Goal: Task Accomplishment & Management: Use online tool/utility

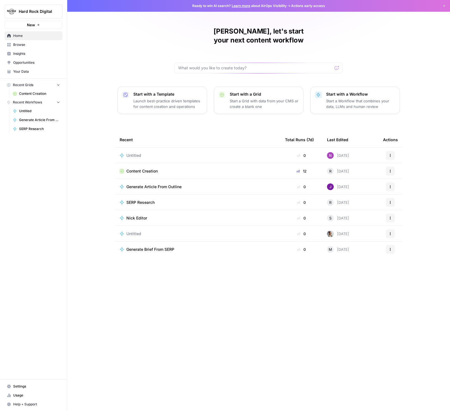
click at [133, 169] on span "Content Creation" at bounding box center [141, 172] width 31 height 6
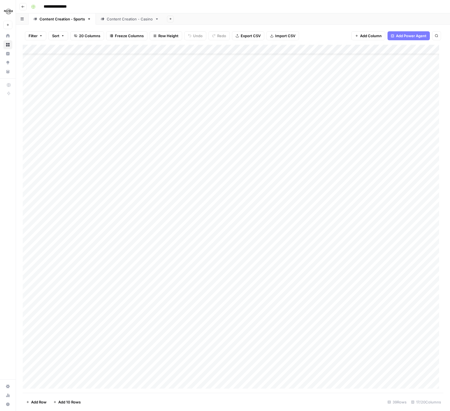
scroll to position [45, 0]
click at [100, 366] on div "Add Column" at bounding box center [233, 219] width 420 height 348
drag, startPoint x: 29, startPoint y: 365, endPoint x: 36, endPoint y: 367, distance: 6.4
click at [30, 365] on div "Add Column" at bounding box center [233, 219] width 420 height 348
click at [40, 402] on span "Delete 1 Row" at bounding box center [37, 403] width 22 height 6
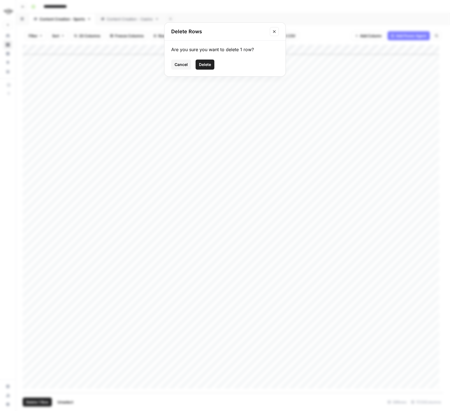
click at [205, 64] on span "Delete" at bounding box center [205, 65] width 12 height 6
click at [373, 34] on span "Add Column" at bounding box center [371, 36] width 22 height 6
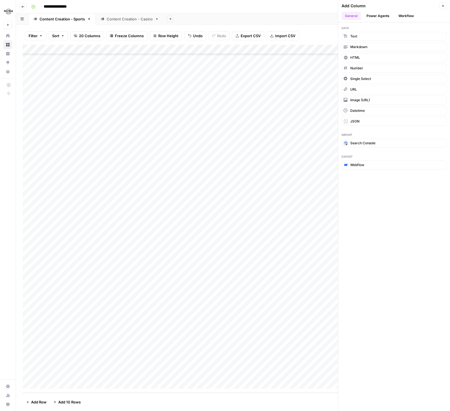
click at [371, 16] on button "Power Agents" at bounding box center [378, 16] width 30 height 8
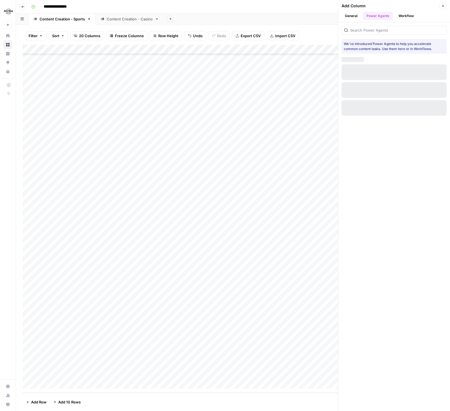
click at [354, 17] on button "General" at bounding box center [350, 16] width 19 height 8
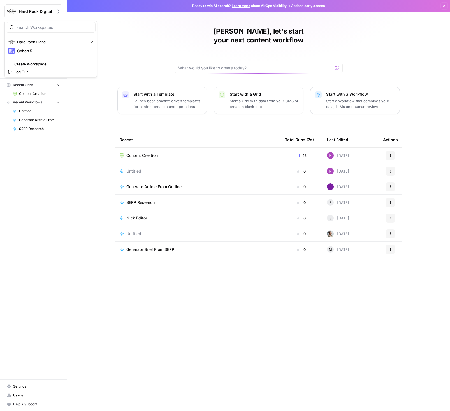
click at [20, 10] on span "Hard Rock Digital" at bounding box center [36, 12] width 34 height 6
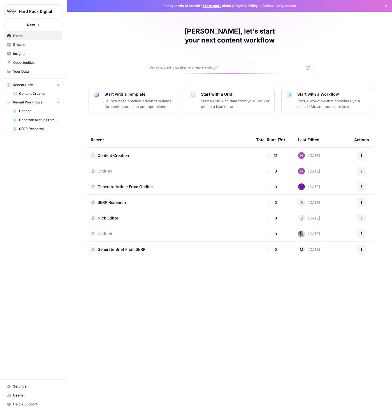
click at [114, 153] on span "Content Creation" at bounding box center [112, 156] width 31 height 6
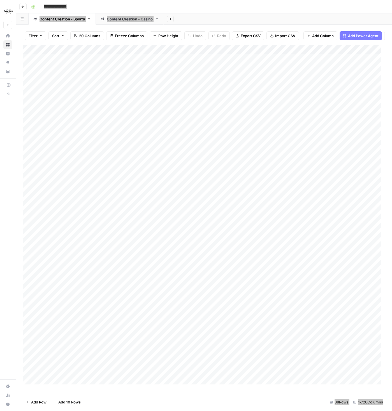
scroll to position [40, 0]
click at [79, 373] on div "Add Column" at bounding box center [204, 217] width 362 height 344
type textarea "**********"
click at [141, 382] on div "Add Column" at bounding box center [204, 217] width 362 height 344
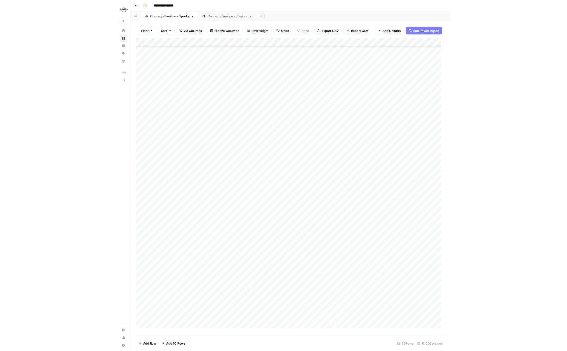
scroll to position [50, 0]
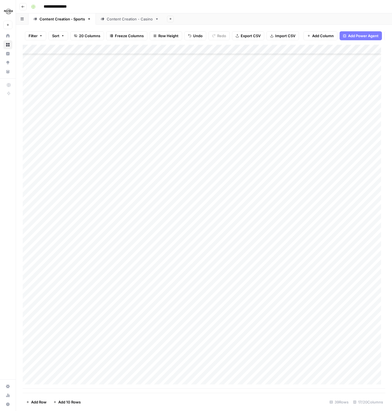
click at [152, 364] on div "Add Column" at bounding box center [204, 217] width 362 height 344
click at [108, 366] on div "Add Column" at bounding box center [204, 217] width 362 height 344
click at [108, 366] on textarea "**********" at bounding box center [87, 366] width 90 height 8
click at [110, 374] on div "Add Column" at bounding box center [204, 217] width 362 height 344
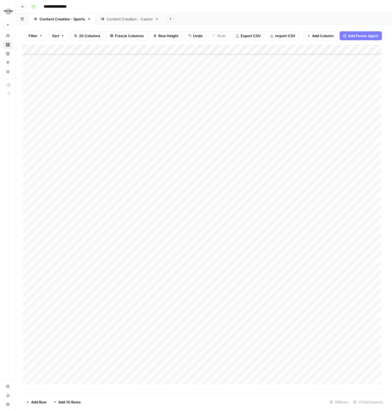
click at [102, 372] on div "Add Column" at bounding box center [204, 217] width 362 height 344
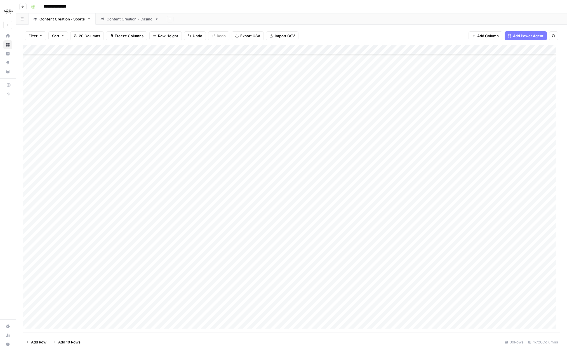
scroll to position [106, 0]
click at [89, 306] on div "Add Column" at bounding box center [292, 189] width 538 height 288
click at [91, 315] on div "Add Column" at bounding box center [292, 189] width 538 height 288
click at [87, 293] on div "Add Column" at bounding box center [292, 189] width 538 height 288
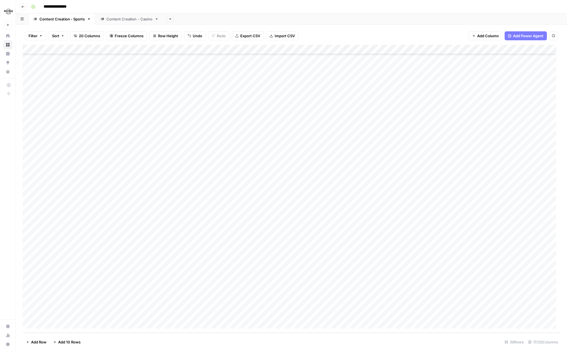
click at [89, 294] on div "Add Column" at bounding box center [292, 189] width 538 height 288
click at [97, 307] on div "Add Column" at bounding box center [292, 189] width 538 height 288
click at [99, 316] on div "Add Column" at bounding box center [292, 189] width 538 height 288
click at [36, 304] on div "Add Column" at bounding box center [292, 189] width 538 height 288
click at [36, 305] on div "Add Column" at bounding box center [292, 189] width 538 height 288
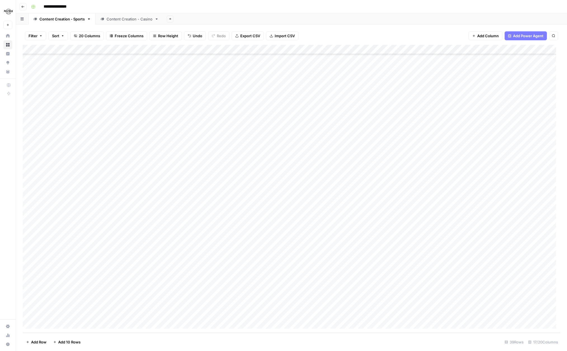
click at [107, 306] on div "Add Column" at bounding box center [292, 189] width 538 height 288
click at [106, 306] on button "button" at bounding box center [84, 305] width 85 height 10
click at [105, 305] on button "button" at bounding box center [84, 305] width 85 height 10
click at [174, 305] on div "Add Column" at bounding box center [292, 189] width 538 height 288
click at [196, 305] on div "Add Column" at bounding box center [292, 189] width 538 height 288
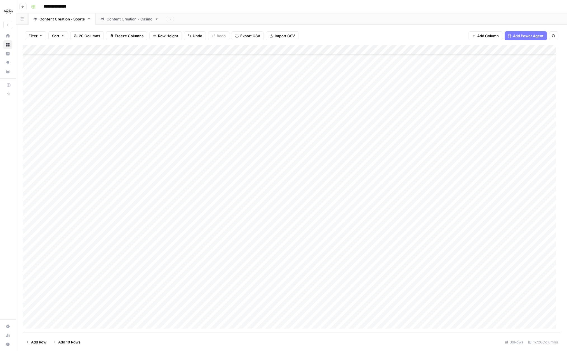
click at [383, 35] on div "Filter Sort 20 Columns Freeze Columns Row Height Undo Redo Export CSV Import CS…" at bounding box center [292, 36] width 538 height 18
click at [449, 35] on icon "button" at bounding box center [553, 35] width 3 height 3
click at [339, 348] on footer "Add Row Add 10 Rows 39 Rows 17/20 Columns" at bounding box center [292, 342] width 538 height 18
click at [74, 305] on div "Add Column" at bounding box center [292, 189] width 538 height 288
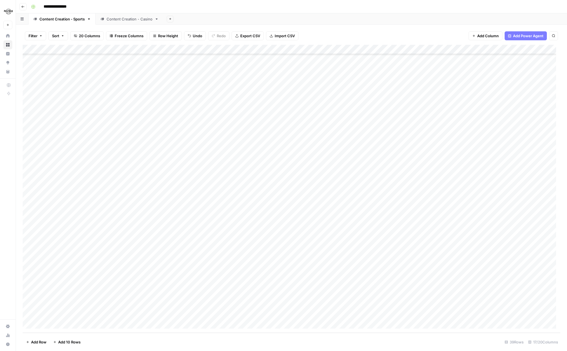
click at [74, 305] on div "Add Column" at bounding box center [292, 189] width 538 height 288
click at [74, 305] on textarea "**********" at bounding box center [87, 305] width 90 height 8
click at [97, 305] on textarea "**********" at bounding box center [87, 305] width 90 height 8
click at [114, 18] on div "Content Creation - Casino" at bounding box center [130, 19] width 46 height 6
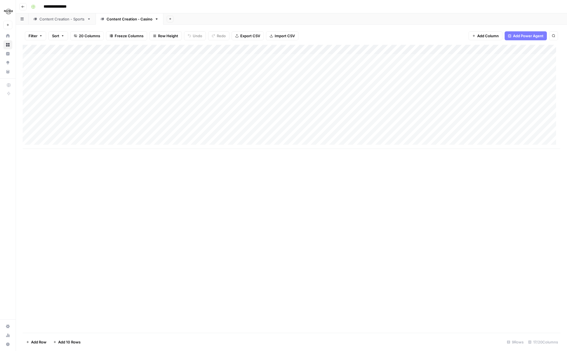
click at [60, 23] on link "Content Creation - Sports" at bounding box center [62, 18] width 67 height 11
click at [8, 36] on icon at bounding box center [8, 36] width 4 height 4
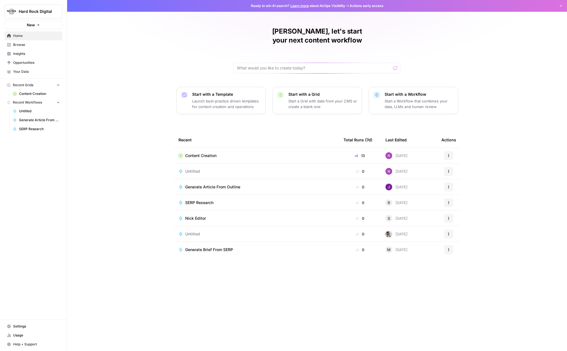
click at [21, 45] on span "Browse" at bounding box center [36, 44] width 47 height 5
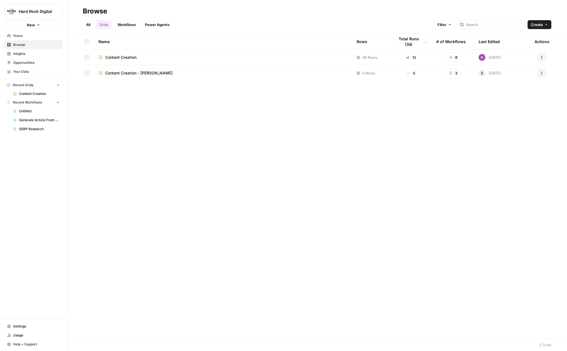
click at [125, 57] on span "Content Creation" at bounding box center [120, 58] width 31 height 6
click at [127, 27] on link "Workflows" at bounding box center [126, 24] width 25 height 9
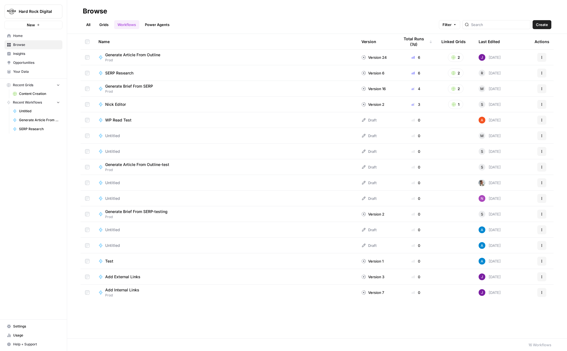
click at [111, 103] on span "Nick Editor" at bounding box center [115, 105] width 21 height 6
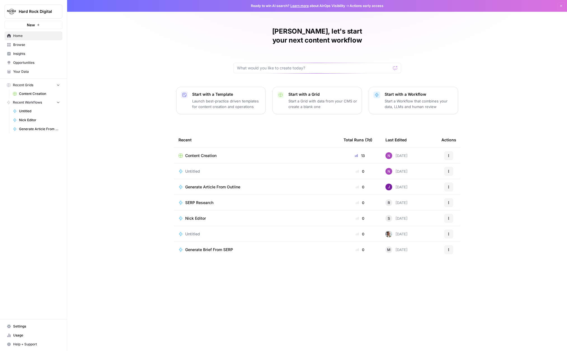
click at [209, 153] on span "Content Creation" at bounding box center [200, 156] width 31 height 6
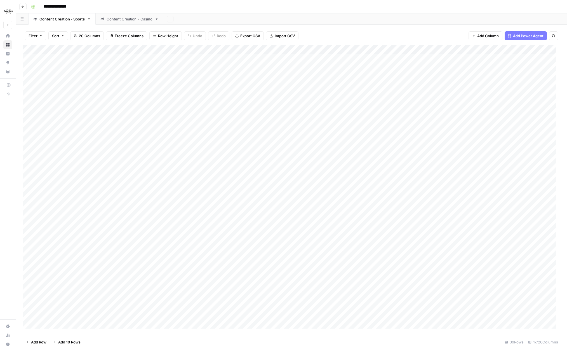
click at [78, 145] on div "Add Column" at bounding box center [292, 189] width 538 height 288
click at [88, 144] on button "button" at bounding box center [84, 144] width 85 height 10
click at [146, 145] on div "Add Column" at bounding box center [292, 189] width 538 height 288
click at [163, 144] on div "Add Column" at bounding box center [292, 189] width 538 height 288
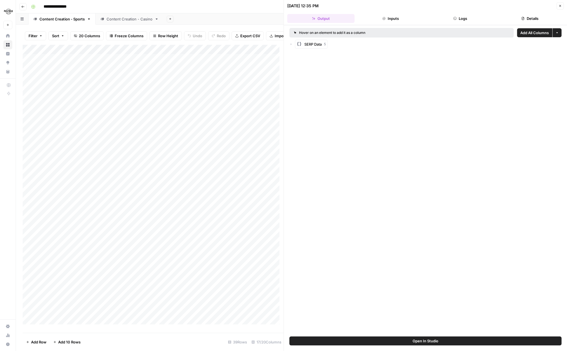
click at [404, 19] on button "Inputs" at bounding box center [390, 18] width 67 height 9
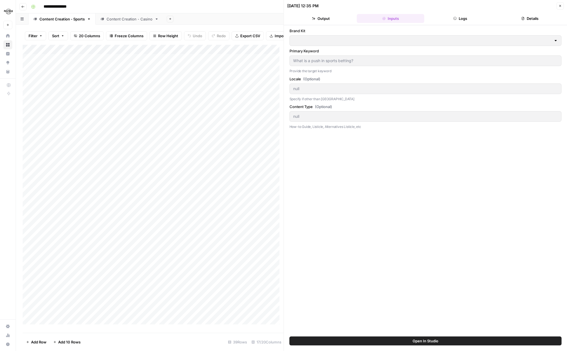
type input "Hard Rock Digital"
click at [449, 18] on button "Logs" at bounding box center [460, 18] width 67 height 9
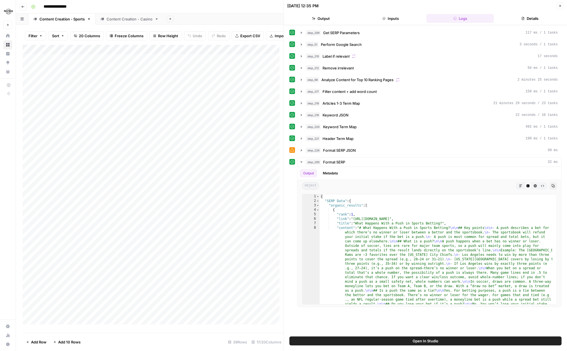
click at [449, 19] on button "Details" at bounding box center [530, 18] width 67 height 9
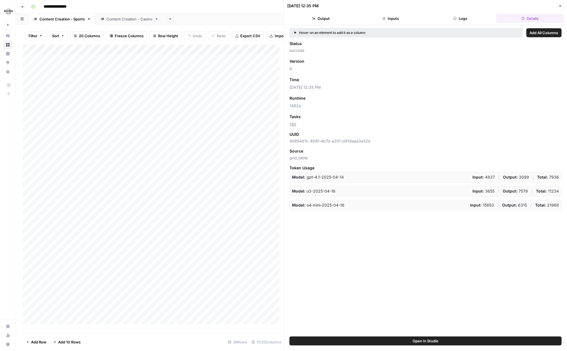
click at [399, 16] on button "Inputs" at bounding box center [390, 18] width 67 height 9
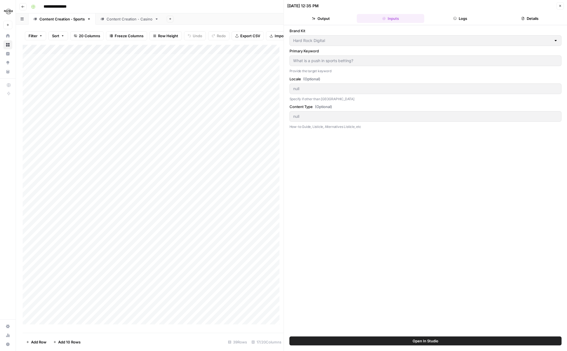
click at [324, 19] on button "Output" at bounding box center [320, 18] width 67 height 9
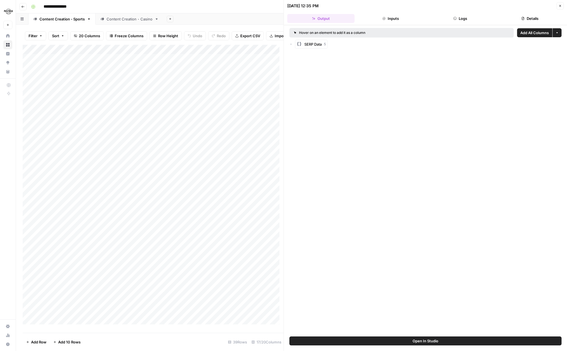
click at [393, 18] on button "Inputs" at bounding box center [390, 18] width 67 height 9
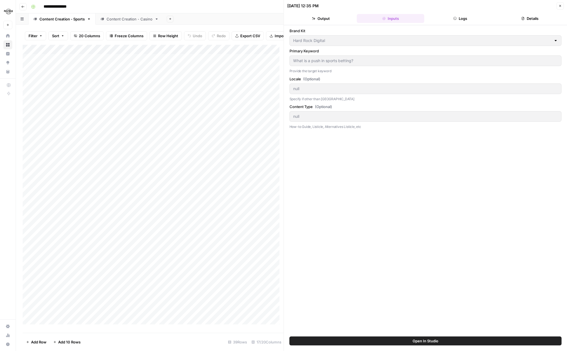
click at [435, 339] on span "Open In Studio" at bounding box center [426, 341] width 26 height 6
click at [93, 137] on div "Add Column" at bounding box center [153, 187] width 261 height 284
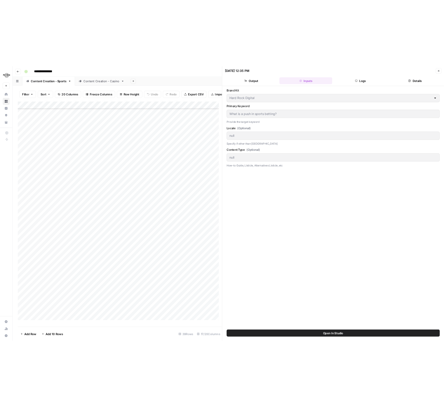
scroll to position [110, 0]
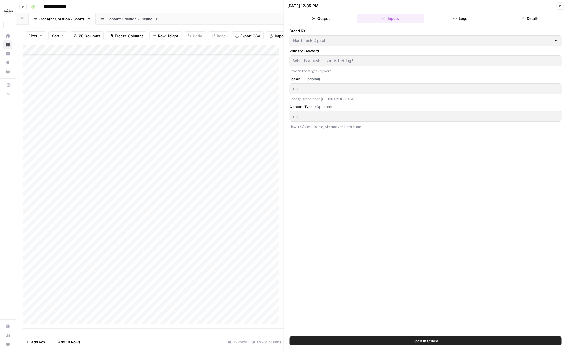
click at [102, 305] on div "Add Column" at bounding box center [153, 187] width 261 height 284
click at [189, 305] on div "Add Column" at bounding box center [153, 187] width 261 height 284
click at [164, 305] on div "Add Column" at bounding box center [153, 187] width 261 height 284
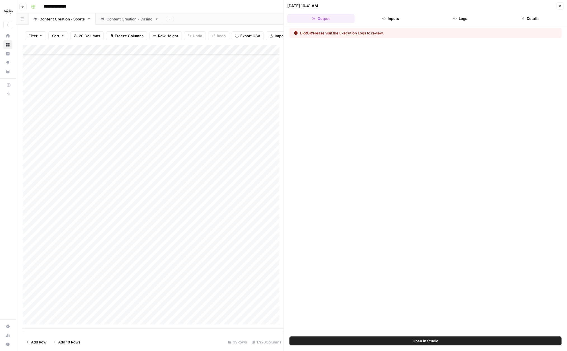
click at [404, 18] on button "Inputs" at bounding box center [390, 18] width 67 height 9
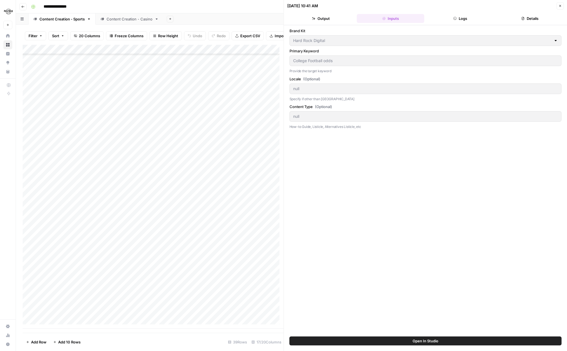
click at [320, 18] on button "Output" at bounding box center [320, 18] width 67 height 9
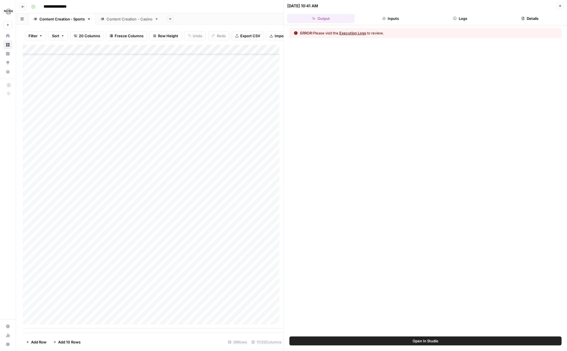
click at [97, 172] on div "Add Column" at bounding box center [153, 187] width 261 height 284
click at [98, 172] on div "Add Column" at bounding box center [153, 187] width 261 height 284
click at [143, 173] on div "Add Column" at bounding box center [153, 187] width 261 height 284
click at [165, 172] on div "Add Column" at bounding box center [153, 187] width 261 height 284
click at [304, 44] on button "SERP Data 5" at bounding box center [311, 44] width 33 height 9
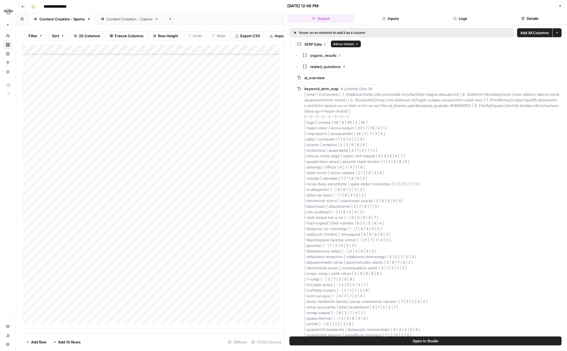
click at [292, 45] on icon "button" at bounding box center [291, 44] width 3 height 3
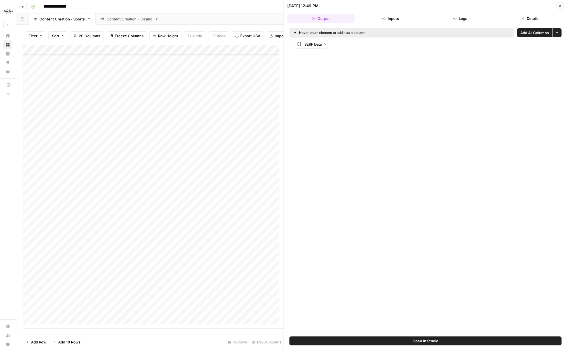
click at [163, 305] on div "Add Column" at bounding box center [153, 187] width 261 height 284
click at [324, 33] on div "ERROR: Please visit the Execution Logs to review." at bounding box center [342, 33] width 84 height 6
click at [325, 18] on button "Output" at bounding box center [320, 18] width 67 height 9
click at [83, 134] on div "Add Column" at bounding box center [153, 187] width 261 height 284
click at [85, 142] on div "Add Column" at bounding box center [153, 187] width 261 height 284
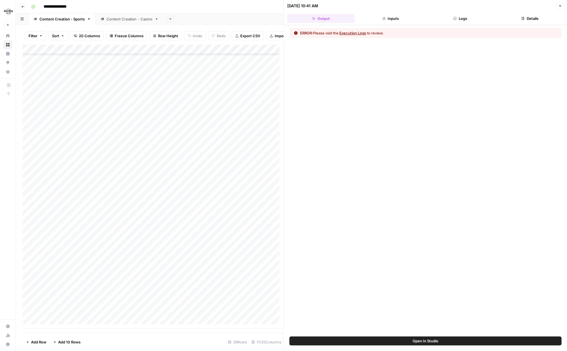
click at [86, 123] on div "Add Column" at bounding box center [153, 187] width 261 height 284
click at [164, 123] on div "Add Column" at bounding box center [153, 187] width 261 height 284
click at [430, 342] on span "Open In Studio" at bounding box center [426, 341] width 26 height 6
click at [85, 305] on div "Add Column" at bounding box center [153, 187] width 261 height 284
click at [164, 304] on div "Add Column" at bounding box center [153, 187] width 261 height 284
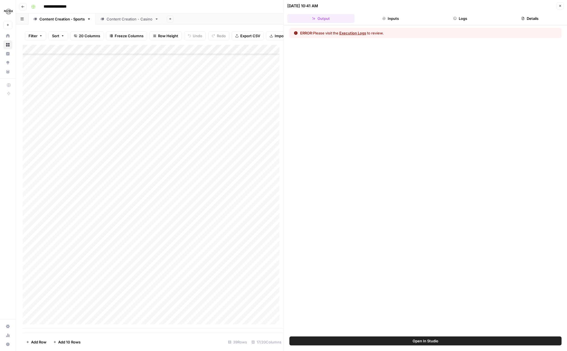
click at [446, 19] on button "Logs" at bounding box center [460, 18] width 67 height 9
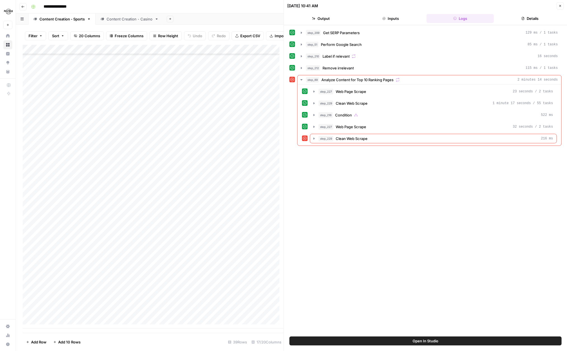
click at [323, 18] on button "Output" at bounding box center [320, 18] width 67 height 9
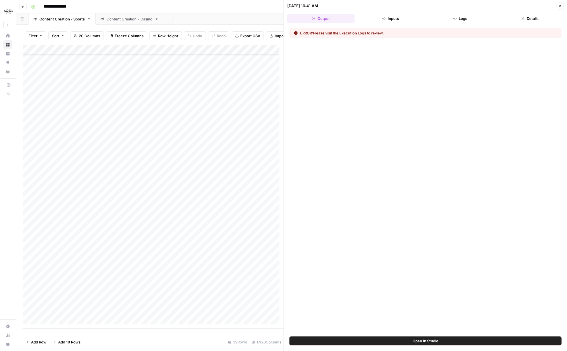
click at [420, 338] on span "Open In Studio" at bounding box center [426, 341] width 26 height 6
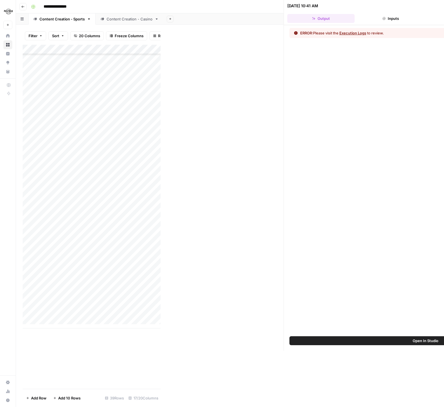
scroll to position [50, 0]
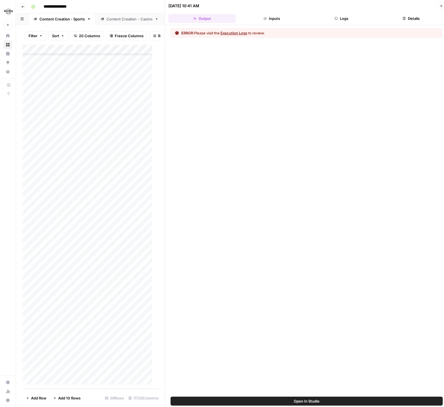
click at [203, 222] on div "ERROR: Please visit the Execution Logs to review." at bounding box center [307, 211] width 284 height 372
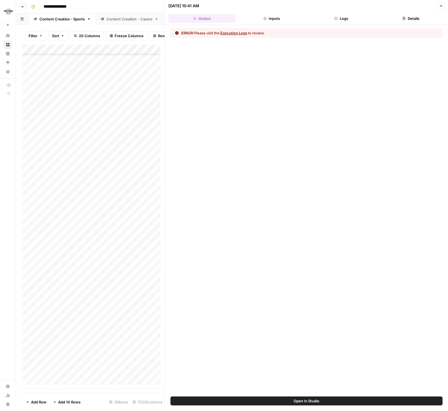
scroll to position [0, 0]
click at [268, 137] on div "ERROR: Please visit the Execution Logs to review." at bounding box center [307, 211] width 284 height 372
click at [245, 139] on div "ERROR: Please visit the Execution Logs to review." at bounding box center [307, 211] width 284 height 372
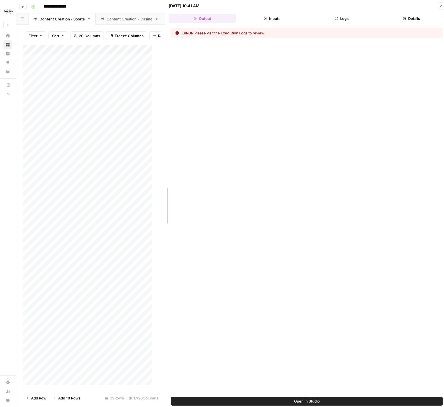
drag, startPoint x: 163, startPoint y: 100, endPoint x: 163, endPoint y: 126, distance: 26.6
click at [163, 126] on div at bounding box center [166, 205] width 6 height 411
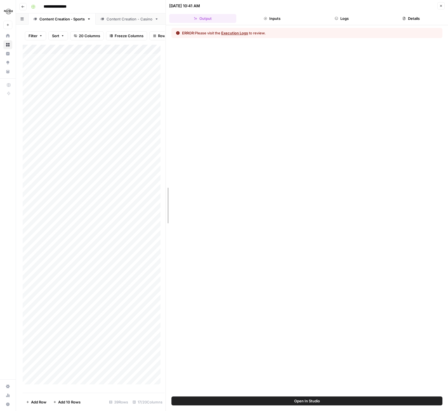
drag, startPoint x: 163, startPoint y: 127, endPoint x: 163, endPoint y: 139, distance: 12.6
click at [163, 139] on div at bounding box center [166, 205] width 6 height 411
drag, startPoint x: 164, startPoint y: 169, endPoint x: 169, endPoint y: 115, distance: 54.6
click at [169, 115] on div at bounding box center [172, 205] width 6 height 411
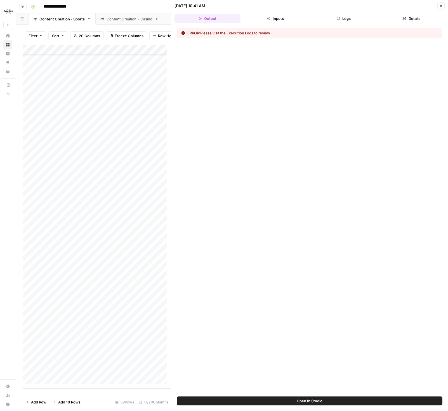
click at [440, 6] on icon "button" at bounding box center [441, 5] width 3 height 3
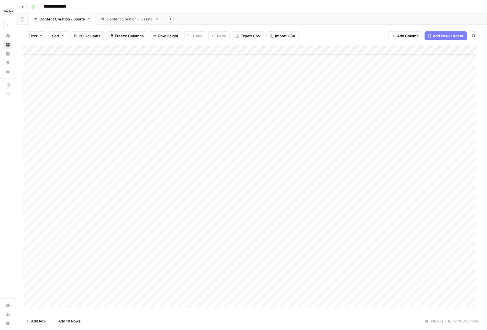
scroll to position [96, 0]
click at [68, 133] on div "Add Column" at bounding box center [251, 178] width 457 height 267
click at [164, 133] on div "Add Column" at bounding box center [251, 178] width 457 height 267
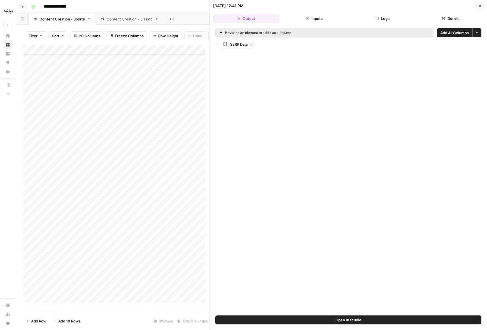
click at [321, 15] on button "Inputs" at bounding box center [314, 18] width 66 height 9
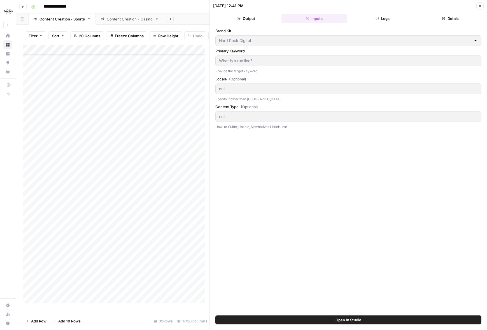
click at [261, 20] on button "Output" at bounding box center [246, 18] width 66 height 9
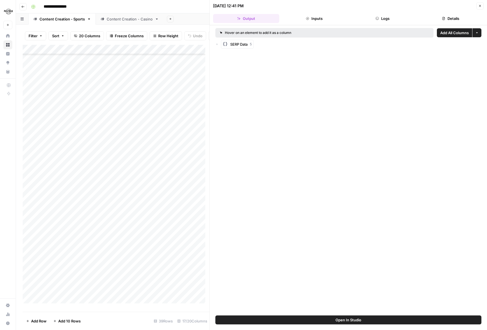
click at [258, 34] on div "Hover on an element to add it as a column" at bounding box center [290, 32] width 140 height 5
click at [224, 34] on div "Hover on an element to add it as a column" at bounding box center [290, 32] width 140 height 5
click at [235, 32] on div "Hover on an element to add it as a column" at bounding box center [290, 32] width 140 height 5
click at [239, 46] on span "SERP Data" at bounding box center [238, 44] width 17 height 6
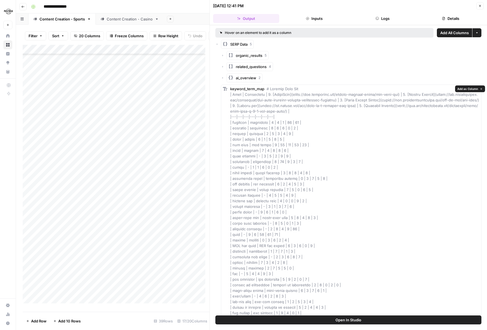
click at [232, 94] on span at bounding box center [355, 315] width 250 height 458
click at [232, 43] on span "SERP Data" at bounding box center [238, 44] width 17 height 6
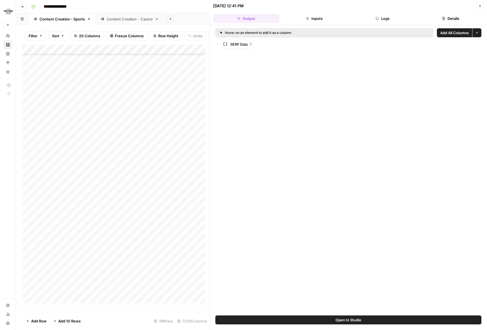
click at [317, 15] on button "Inputs" at bounding box center [314, 18] width 66 height 9
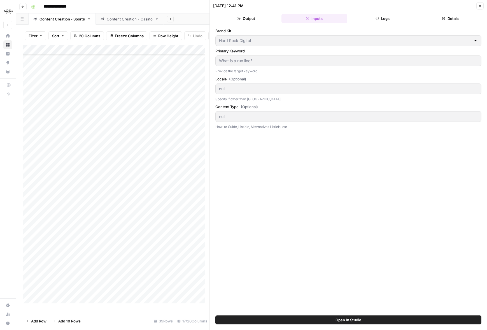
click at [375, 17] on icon "button" at bounding box center [376, 18] width 3 height 3
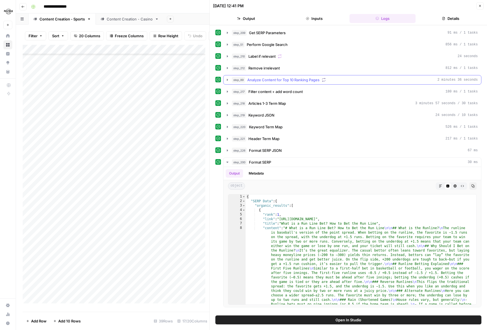
click at [282, 81] on span "Analyze Content for Top 10 Ranking Pages" at bounding box center [283, 80] width 72 height 6
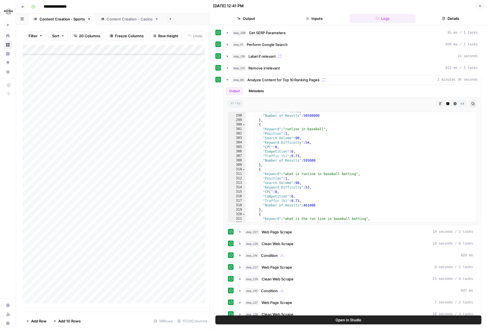
click at [449, 6] on icon "button" at bounding box center [479, 5] width 3 height 3
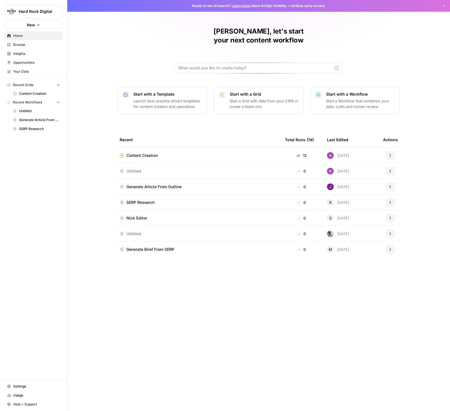
click at [393, 214] on button "Actions" at bounding box center [389, 218] width 9 height 9
click at [239, 271] on div "Recent Total Runs (7d) Last Edited Actions Content Creation 12 Today Actions Un…" at bounding box center [258, 267] width 287 height 270
click at [25, 45] on span "Browse" at bounding box center [36, 44] width 47 height 5
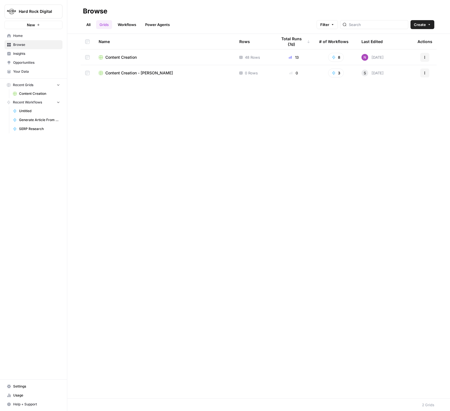
click at [117, 56] on span "Content Creation" at bounding box center [120, 58] width 31 height 6
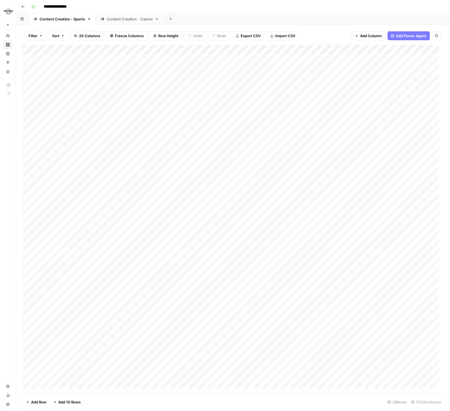
scroll to position [45, 0]
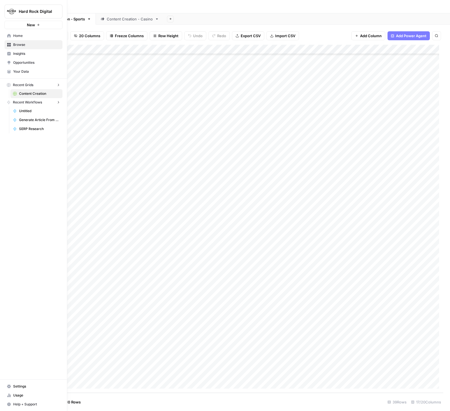
click at [8, 38] on icon at bounding box center [9, 36] width 4 height 4
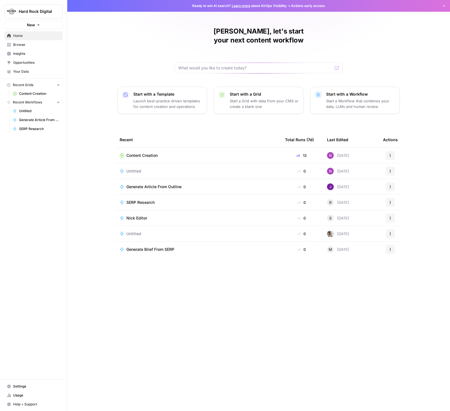
click at [391, 217] on icon "button" at bounding box center [389, 218] width 3 height 3
click at [405, 231] on span "Edit in Studio" at bounding box center [418, 231] width 45 height 6
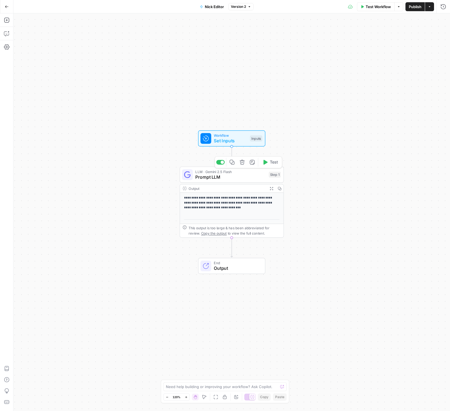
click at [230, 178] on span "Prompt LLM" at bounding box center [230, 177] width 71 height 7
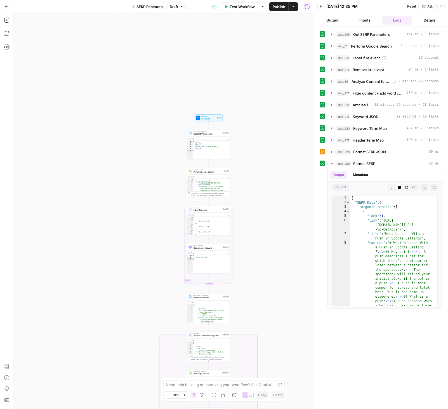
click at [184, 351] on icon "button" at bounding box center [184, 395] width 3 height 3
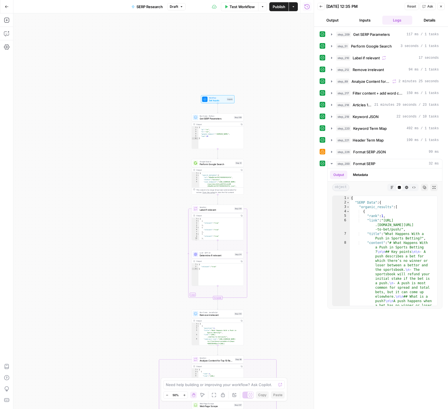
click at [185, 351] on icon "button" at bounding box center [184, 395] width 3 height 3
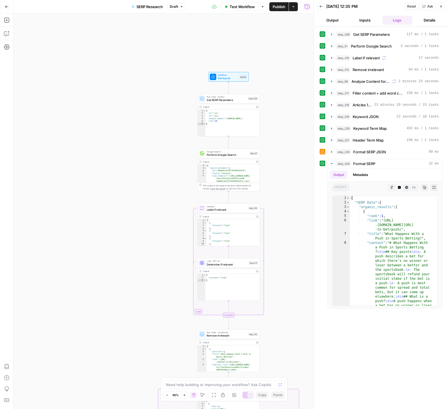
click at [185, 351] on icon "button" at bounding box center [184, 395] width 3 height 3
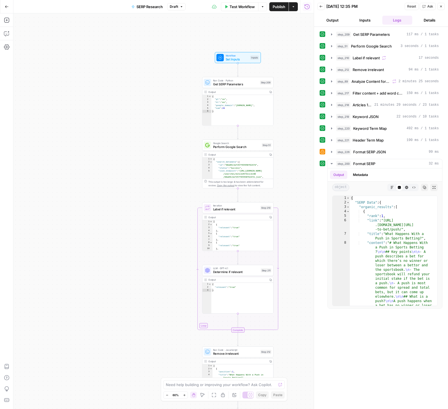
click at [185, 351] on icon "button" at bounding box center [184, 395] width 3 height 3
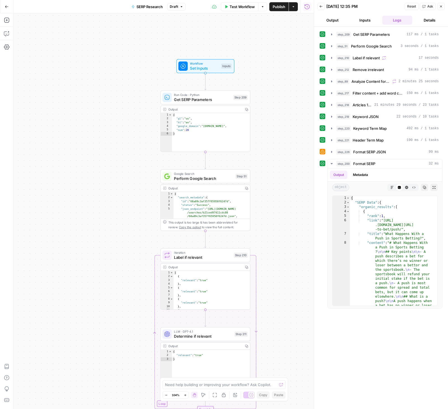
drag, startPoint x: 165, startPoint y: 252, endPoint x: 113, endPoint y: 300, distance: 70.9
click at [113, 300] on div "false true Workflow Set Inputs Inputs Run Code · Python Get SERP Parameters Ste…" at bounding box center [163, 211] width 301 height 396
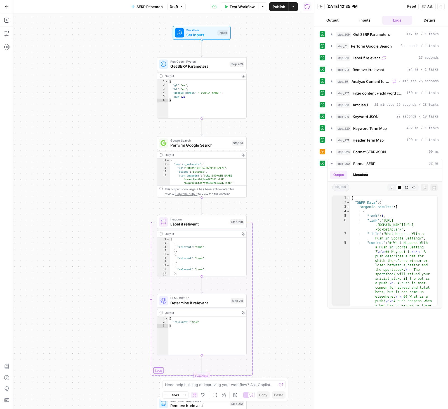
drag, startPoint x: 268, startPoint y: 121, endPoint x: 265, endPoint y: 88, distance: 33.5
click at [265, 88] on div "false true Workflow Set Inputs Inputs Run Code · Python Get SERP Parameters Ste…" at bounding box center [163, 211] width 301 height 396
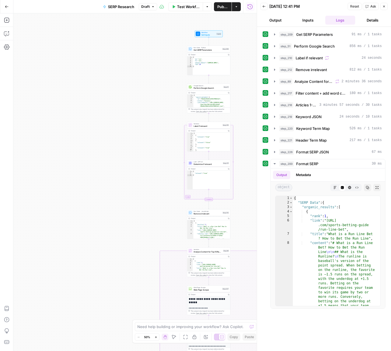
click at [156, 337] on icon "button" at bounding box center [156, 337] width 3 height 3
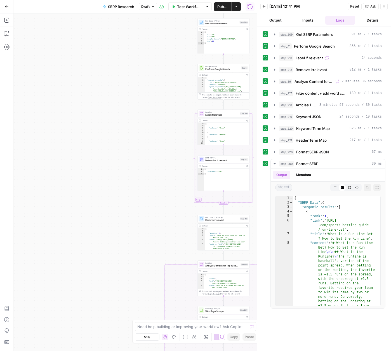
click at [156, 337] on icon "button" at bounding box center [156, 337] width 3 height 3
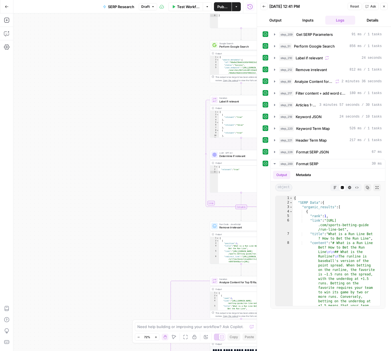
click at [156, 337] on icon "button" at bounding box center [156, 337] width 3 height 3
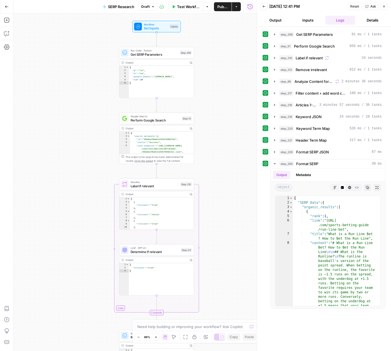
drag, startPoint x: 147, startPoint y: 196, endPoint x: 41, endPoint y: 296, distance: 146.1
click at [40, 299] on div "false true Workflow Set Inputs Inputs Run Code · Python Get SERP Parameters Ste…" at bounding box center [135, 182] width 244 height 338
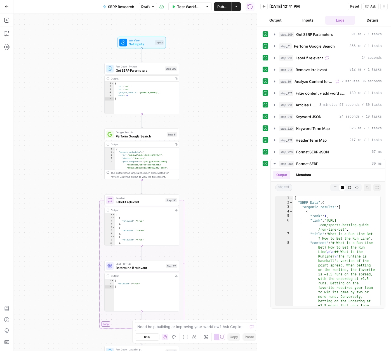
drag, startPoint x: 78, startPoint y: 151, endPoint x: 66, endPoint y: 158, distance: 13.5
click at [66, 158] on div "false true Workflow Set Inputs Inputs Run Code · Python Get SERP Parameters Ste…" at bounding box center [135, 182] width 244 height 338
